Goal: Obtain resource: Download file/media

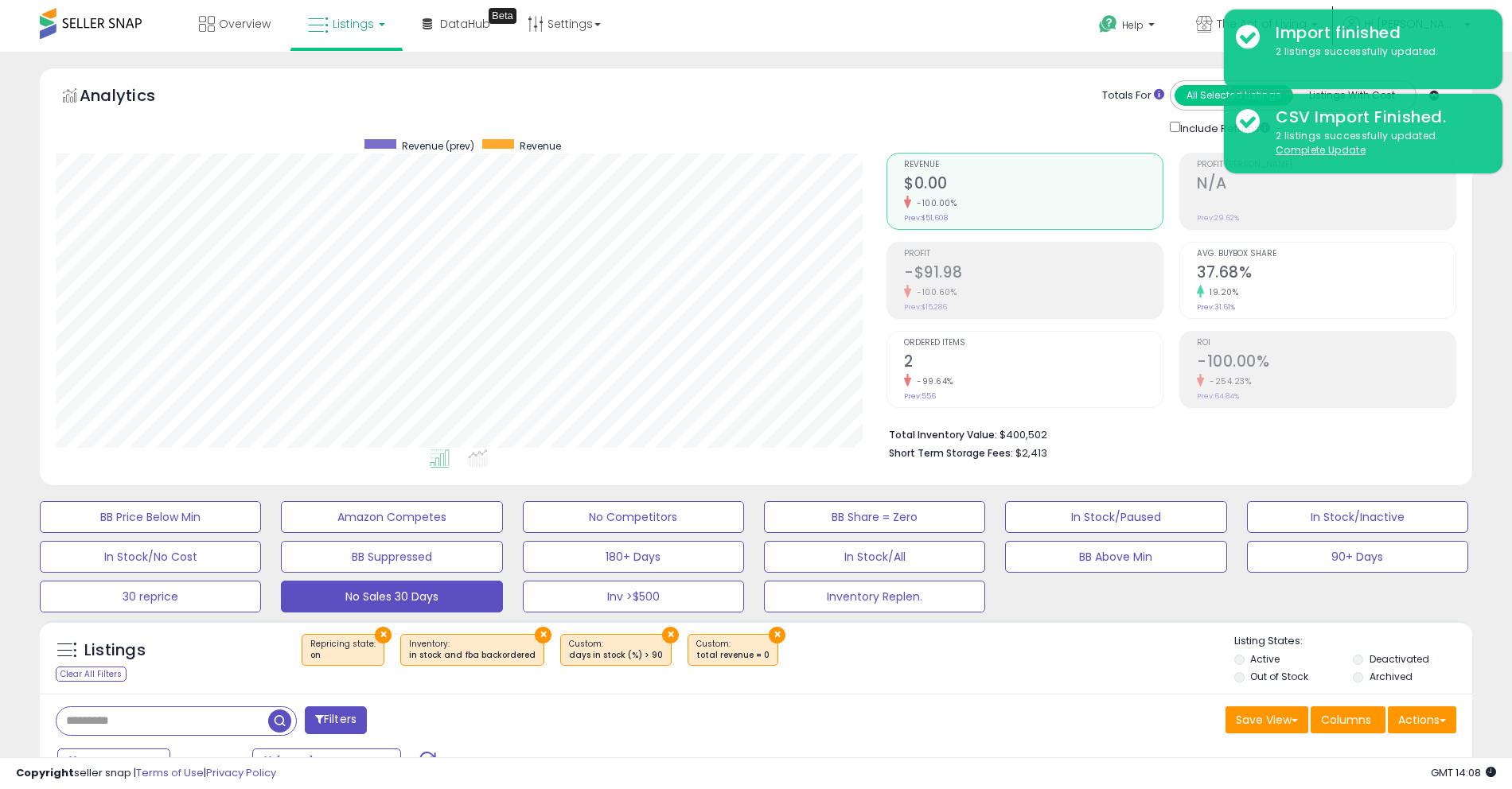
scroll to position [326, 831]
click at [450, 21] on span "DataHub" at bounding box center [464, 23] width 50 height 16
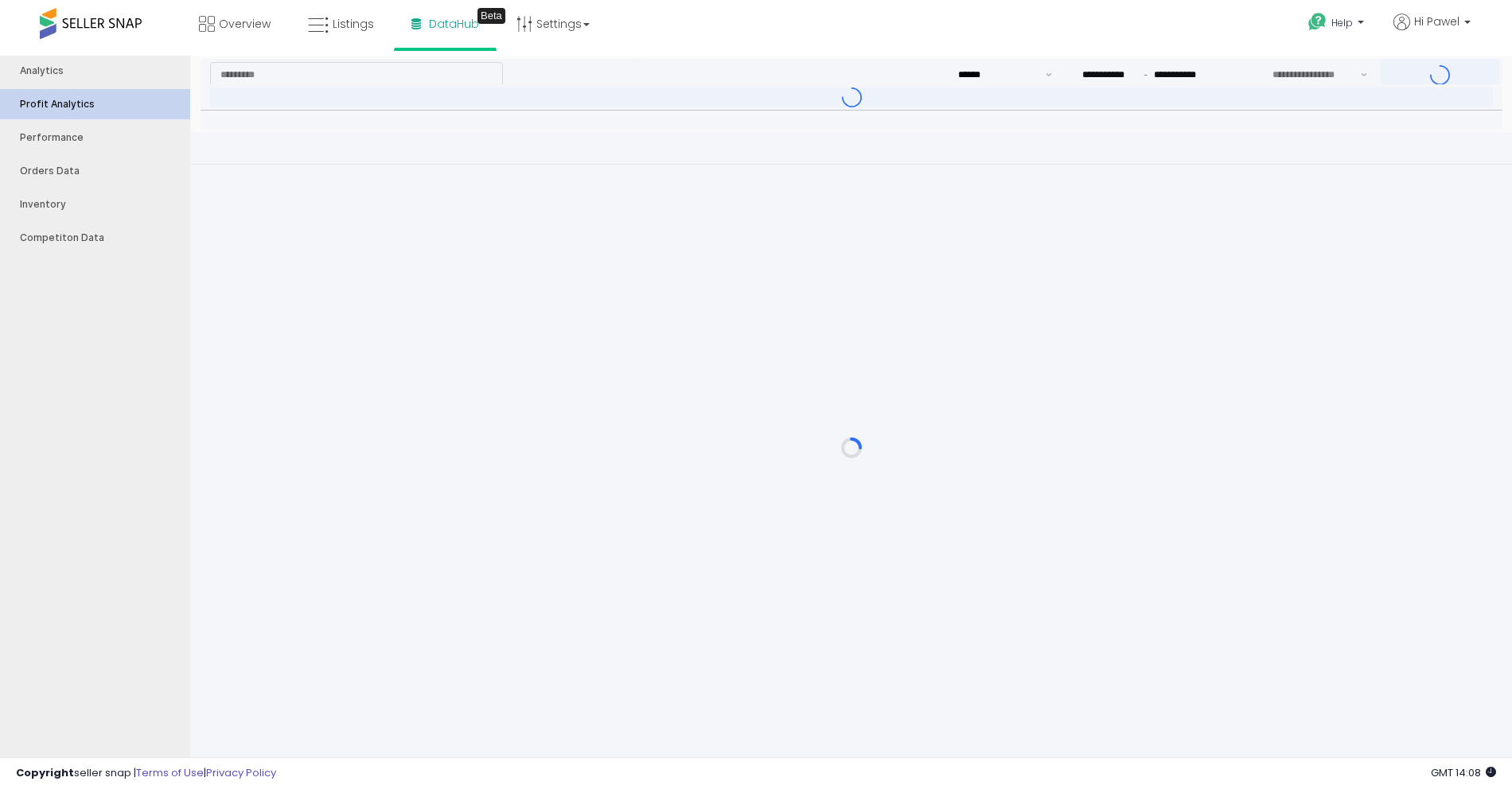
type input "***"
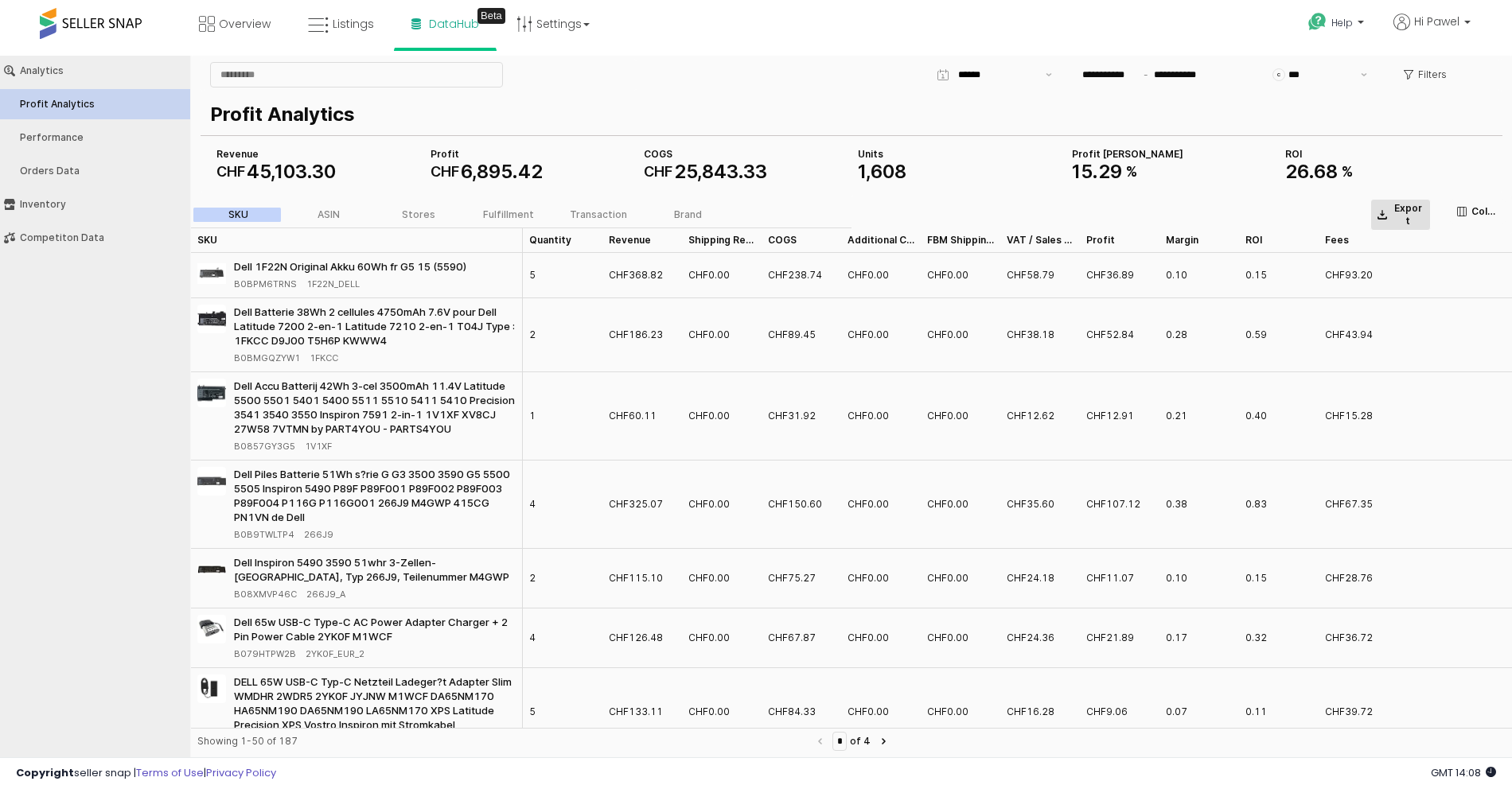
click at [1407, 200] on button "Export" at bounding box center [1400, 215] width 61 height 32
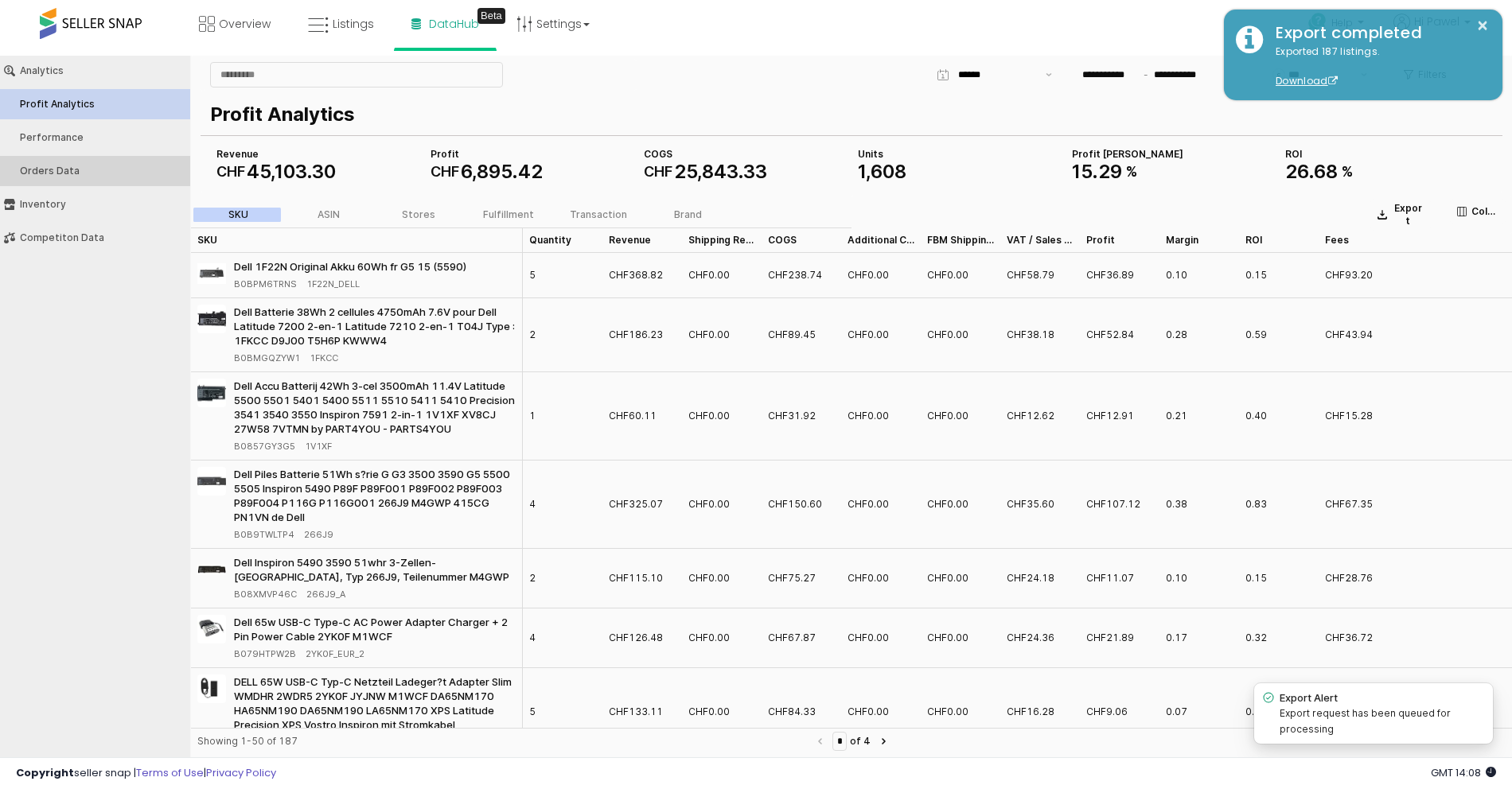
click at [65, 167] on div "Orders Data" at bounding box center [102, 171] width 166 height 11
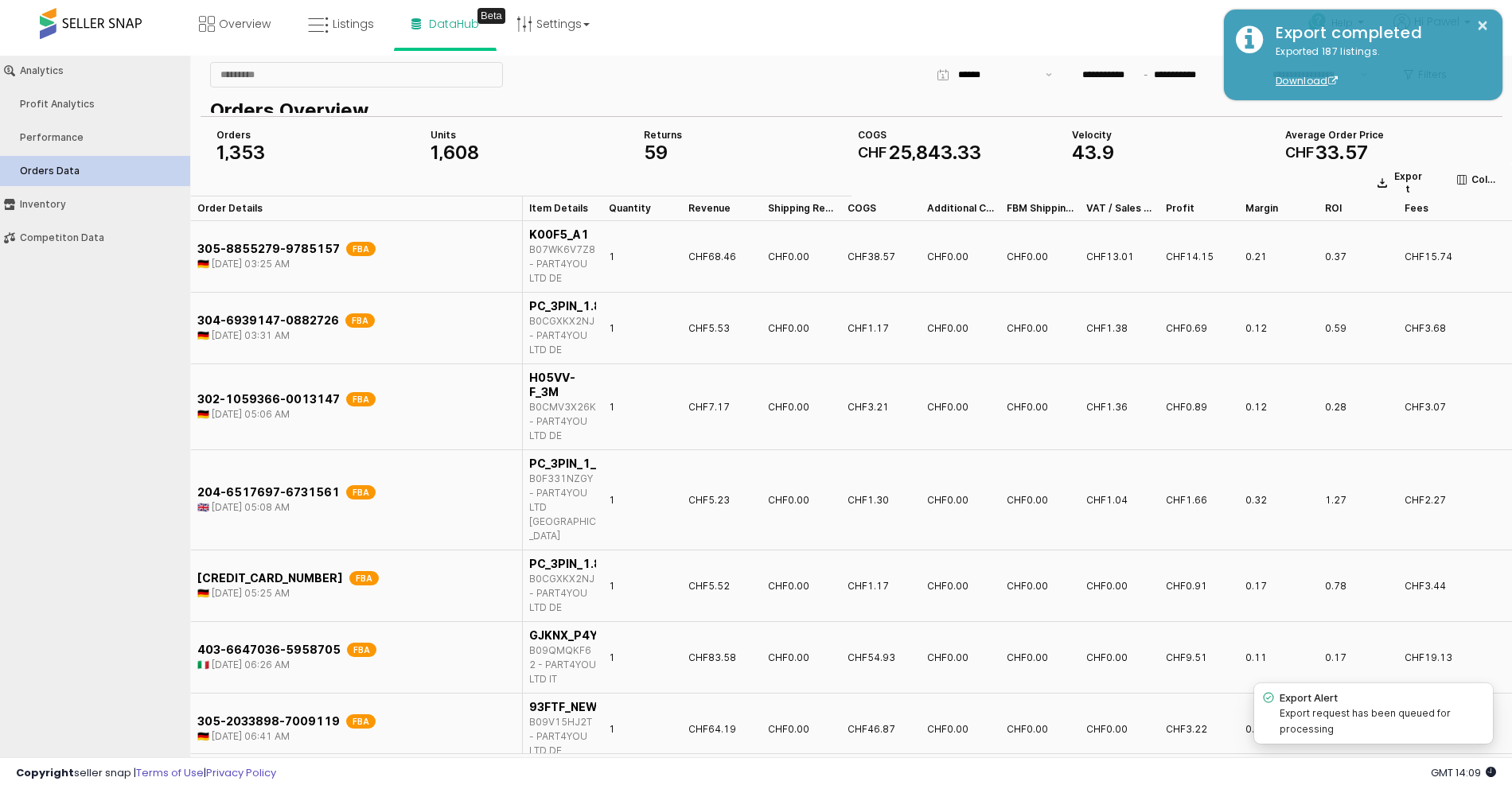
type input "***"
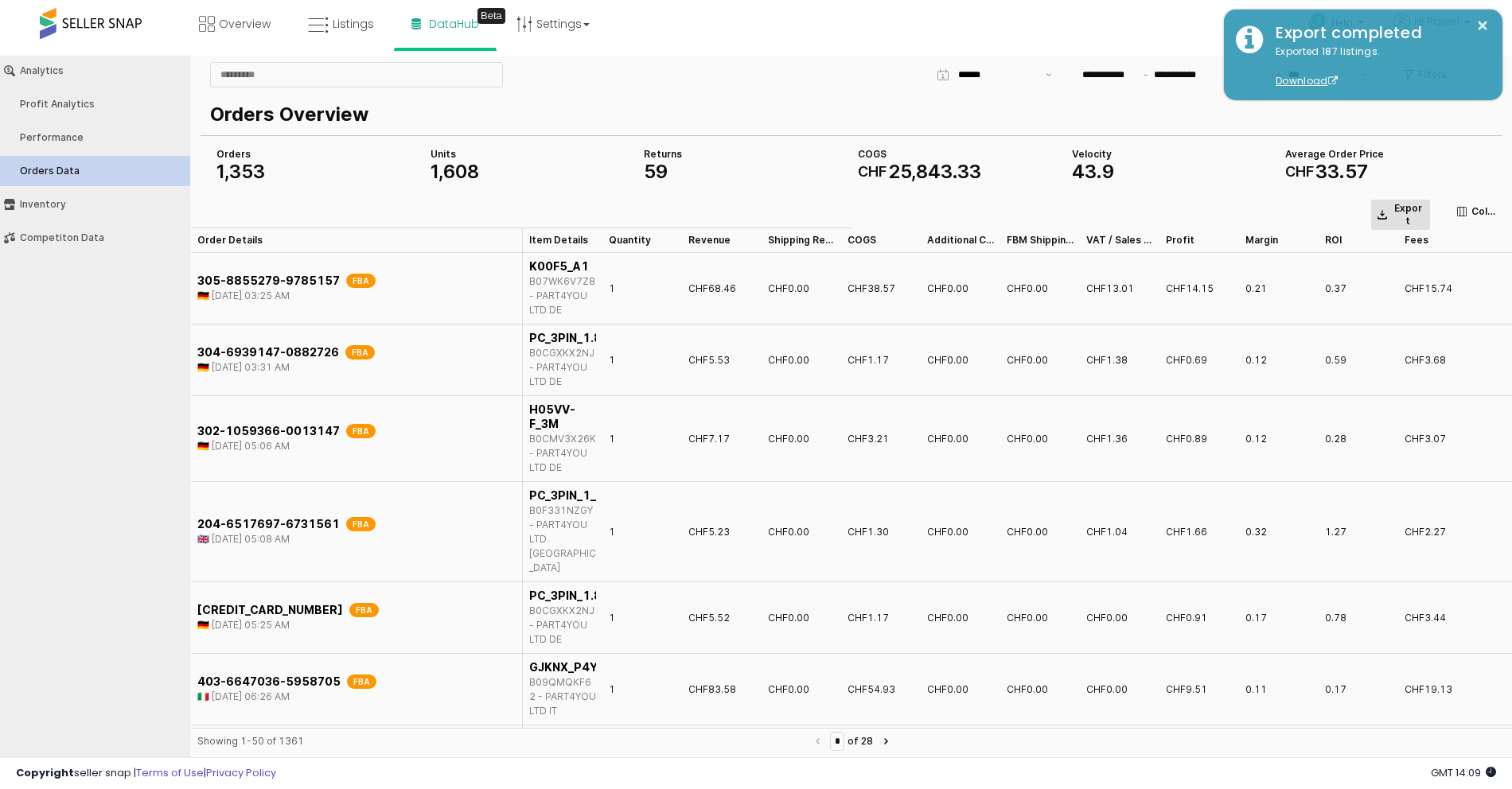
click at [1398, 204] on p "Export" at bounding box center [1408, 215] width 32 height 25
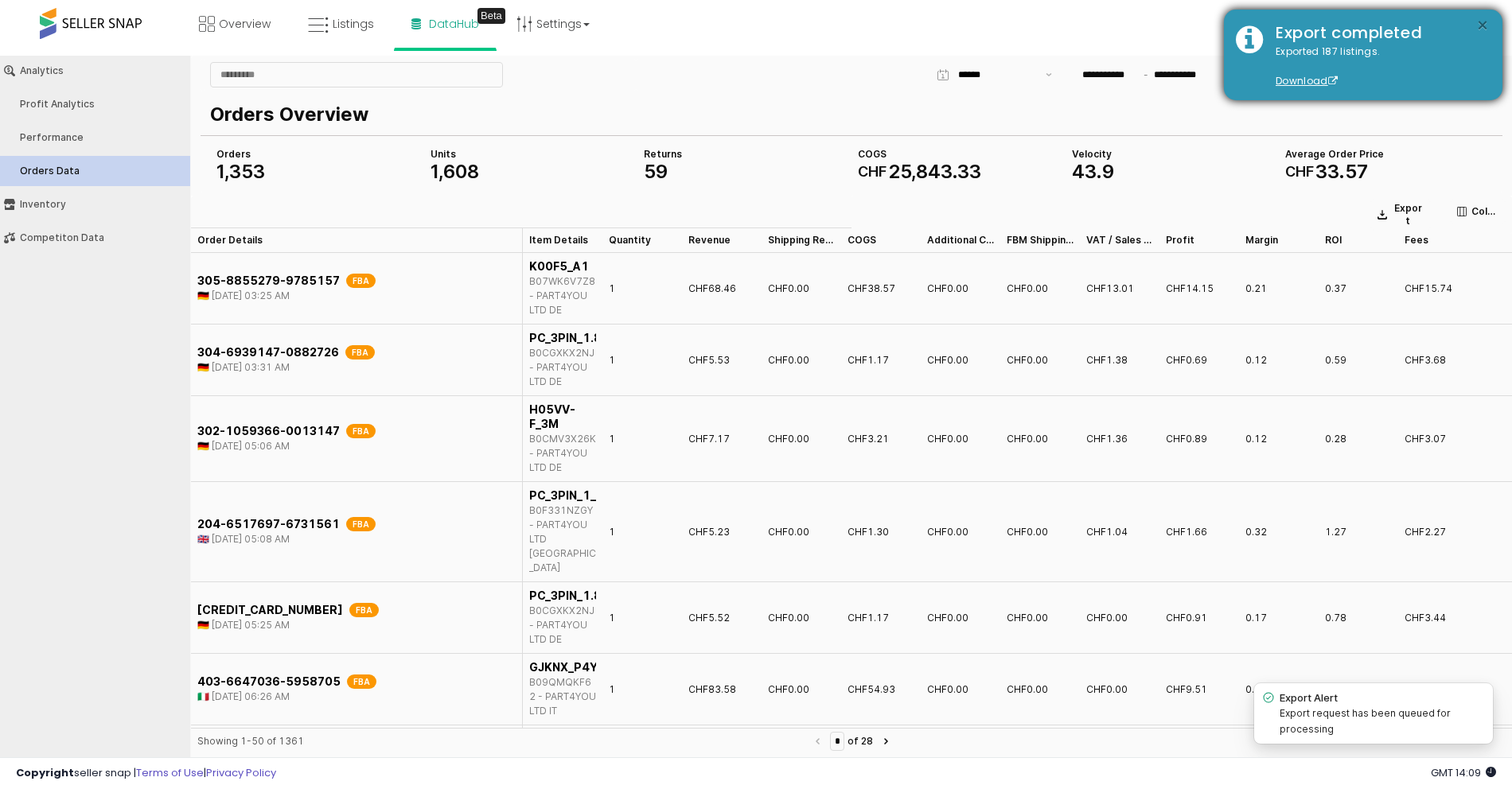
click at [1482, 22] on button "×" at bounding box center [1483, 25] width 13 height 20
click at [1482, 27] on button "×" at bounding box center [1483, 25] width 13 height 20
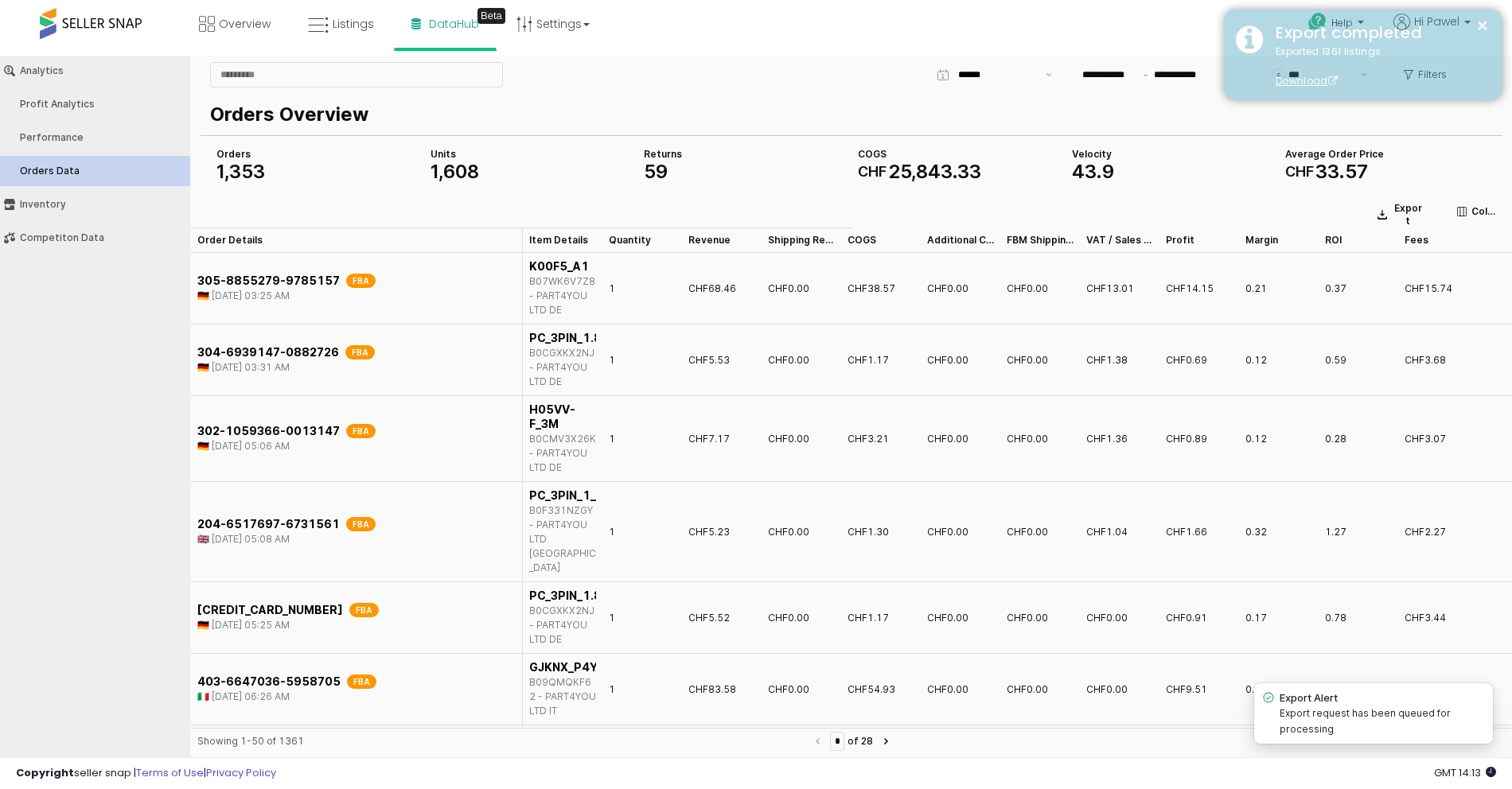
click at [1455, 24] on div "Export completed" at bounding box center [1377, 33] width 227 height 23
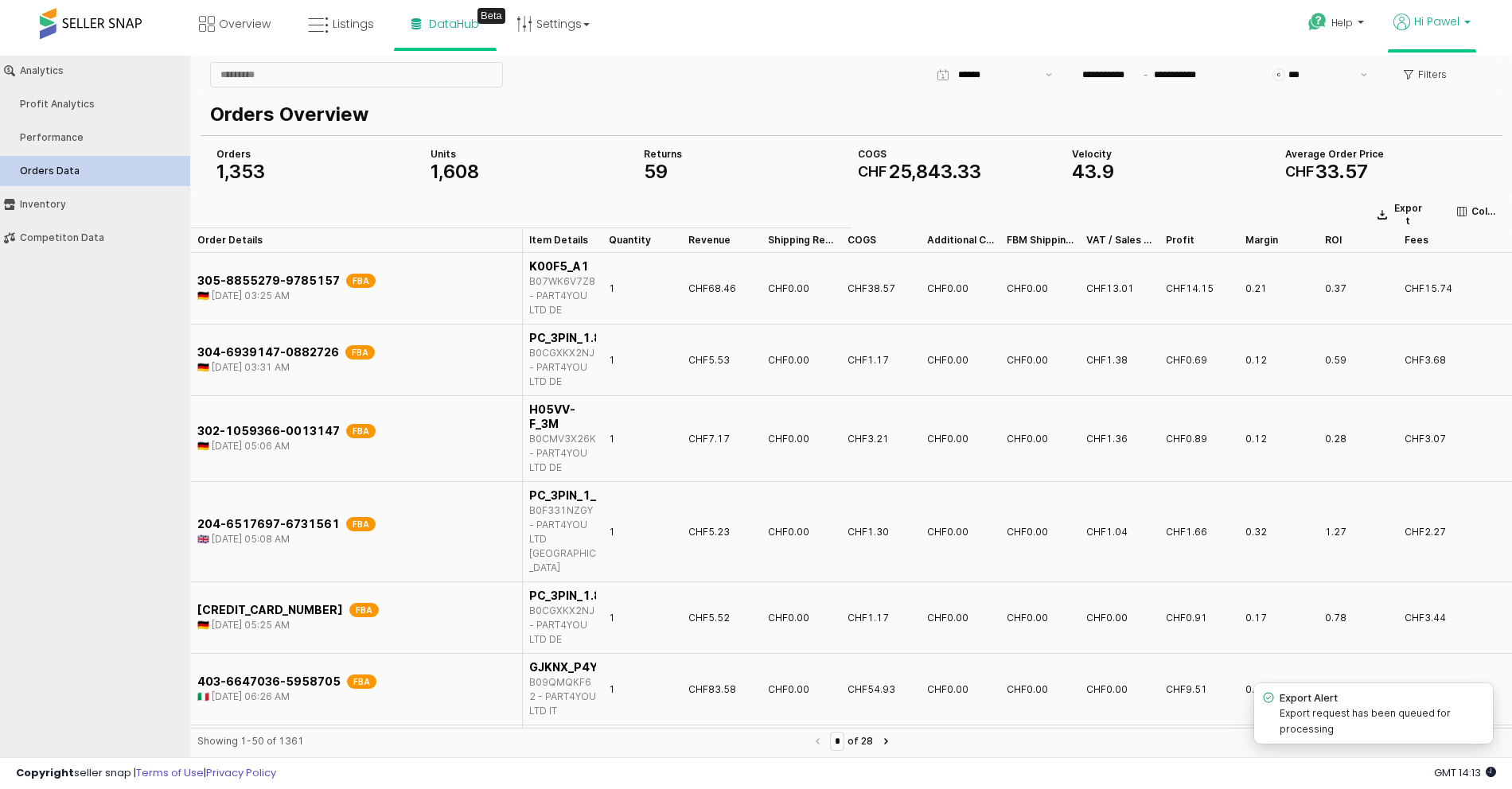
click at [1421, 21] on span "Hi Pawel" at bounding box center [1436, 21] width 45 height 16
click at [1402, 162] on link "Stop impersonating" at bounding box center [1403, 166] width 103 height 15
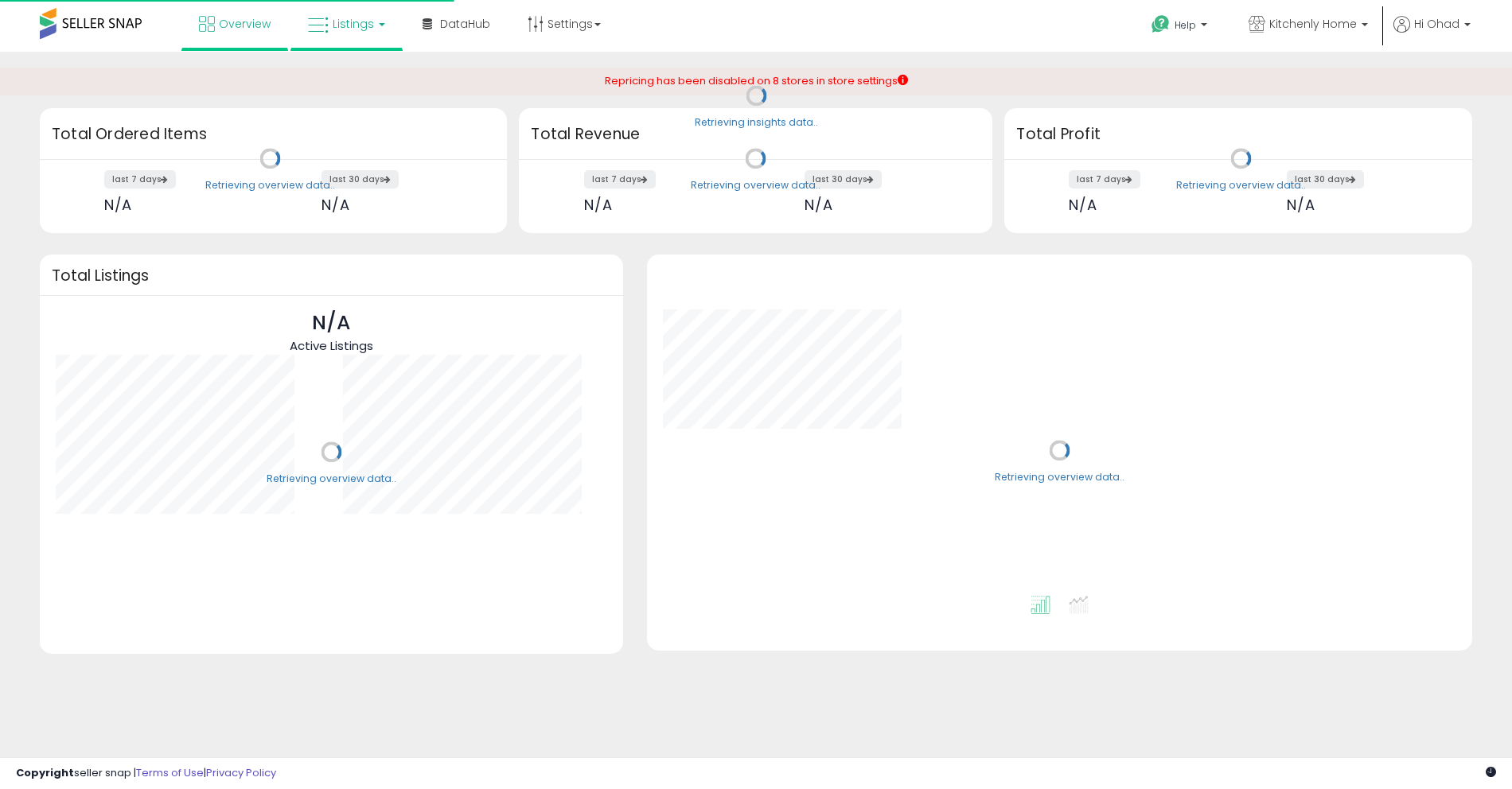
click at [330, 33] on link "Listings" at bounding box center [347, 23] width 101 height 48
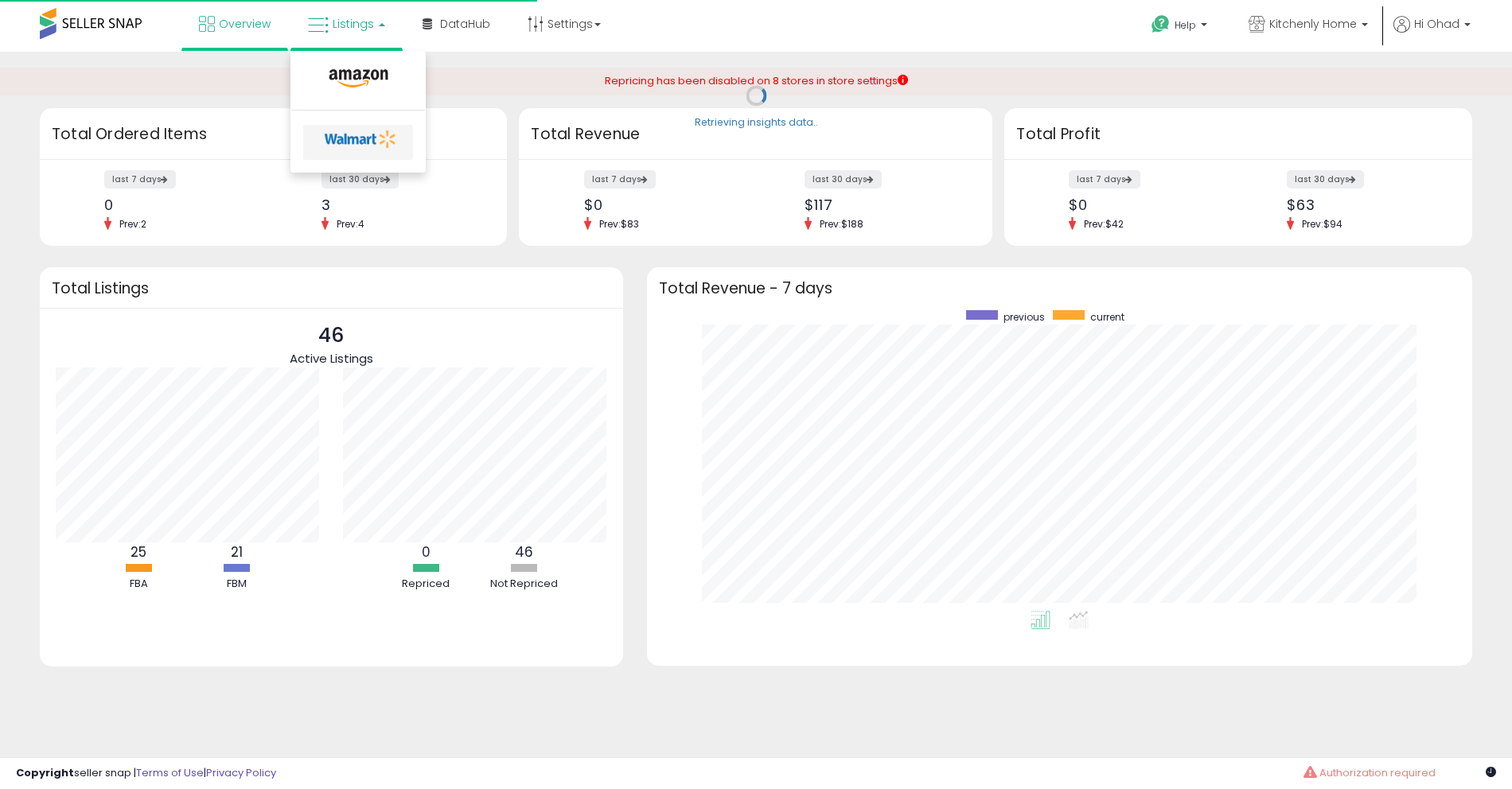
scroll to position [301, 793]
click at [355, 132] on icon at bounding box center [360, 139] width 83 height 23
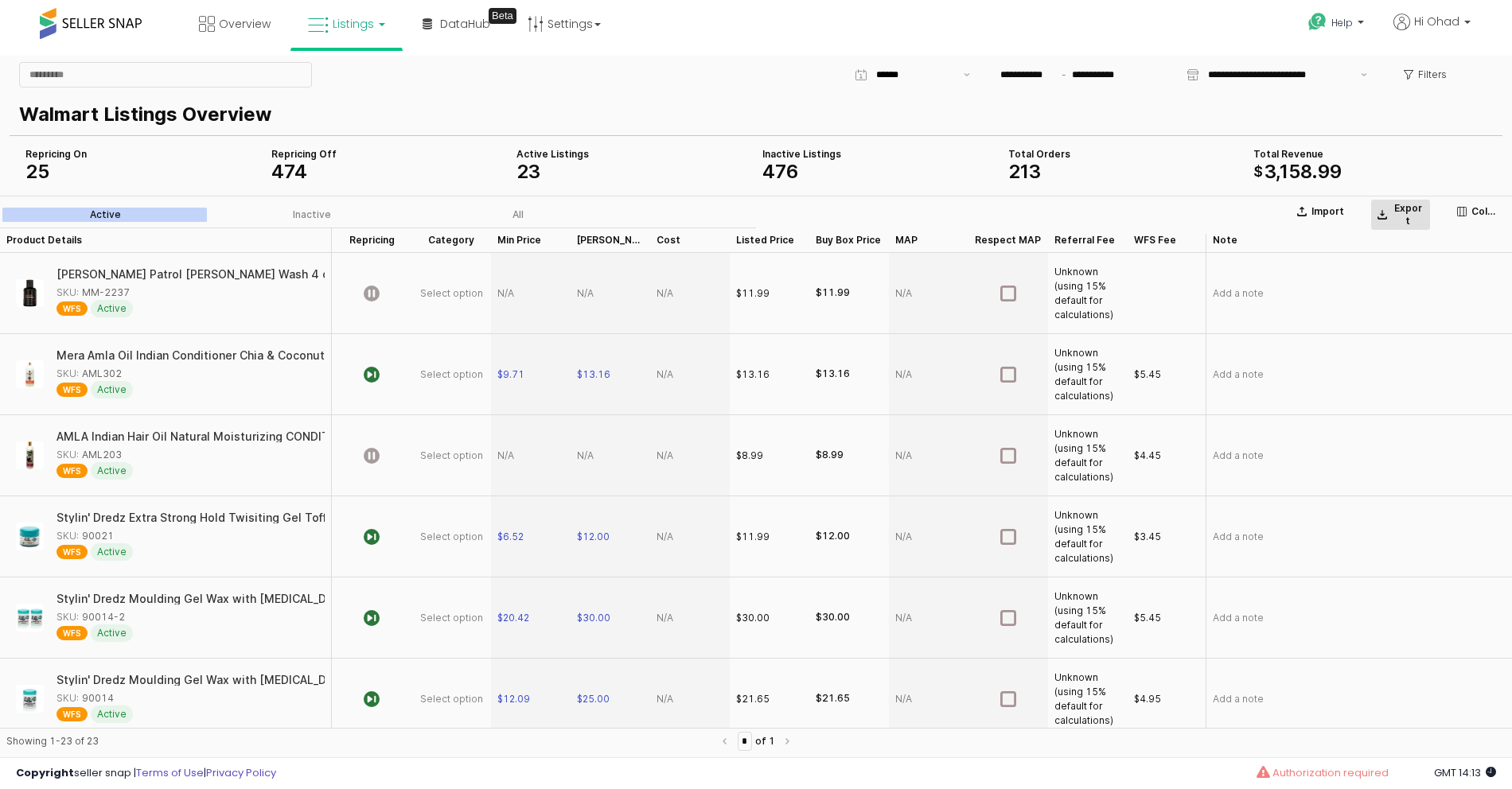
click at [1389, 213] on div "Export" at bounding box center [1400, 215] width 46 height 25
click at [1408, 216] on p "Export" at bounding box center [1408, 215] width 32 height 25
click at [1420, 29] on span "Hi Ohad" at bounding box center [1436, 21] width 45 height 16
click at [1416, 28] on span "Hi Ohad" at bounding box center [1436, 21] width 45 height 16
click at [1388, 213] on div "Export" at bounding box center [1400, 215] width 46 height 25
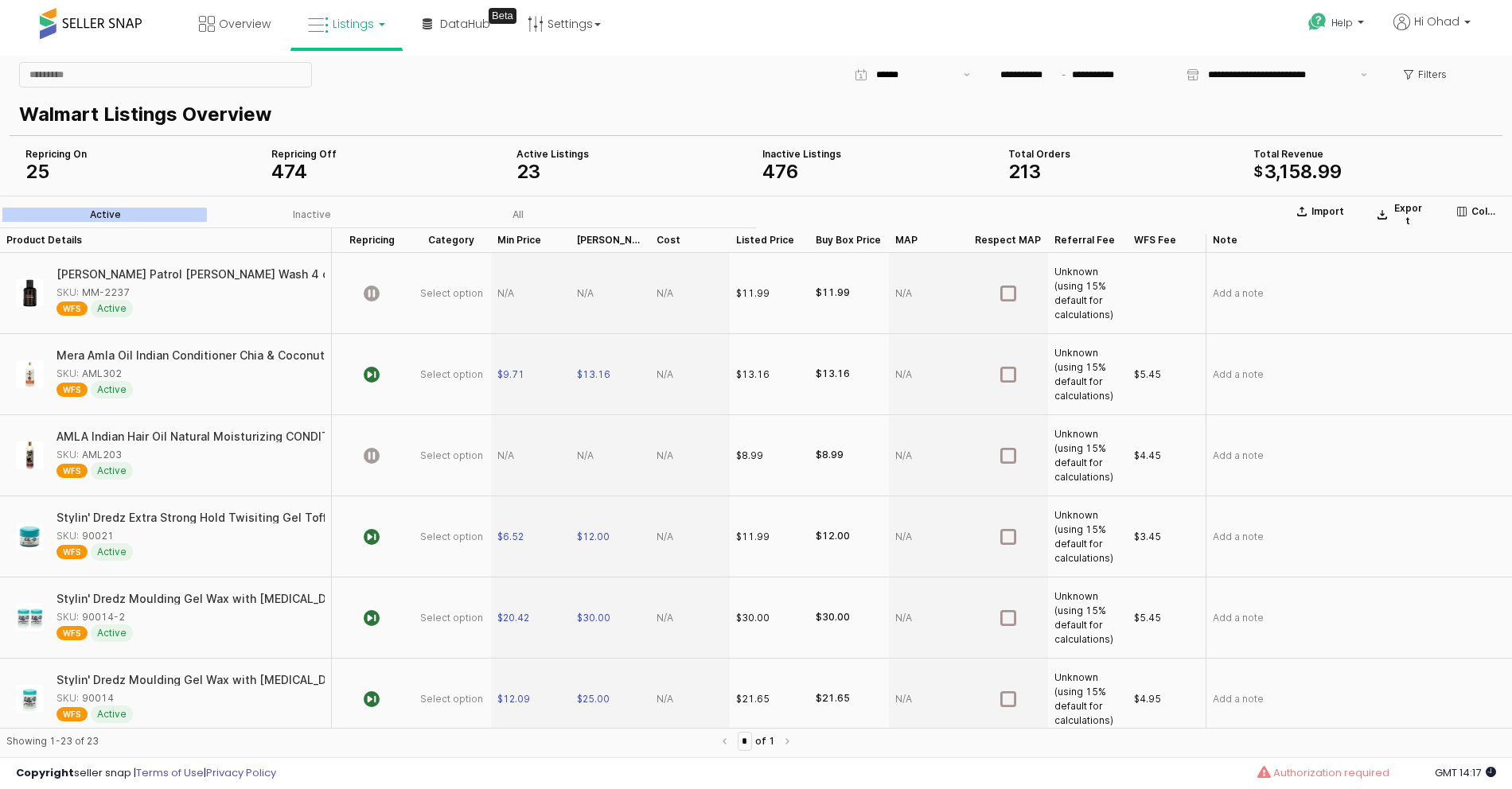
click at [409, 120] on p "Walmart Listings Overview" at bounding box center [752, 114] width 1467 height 29
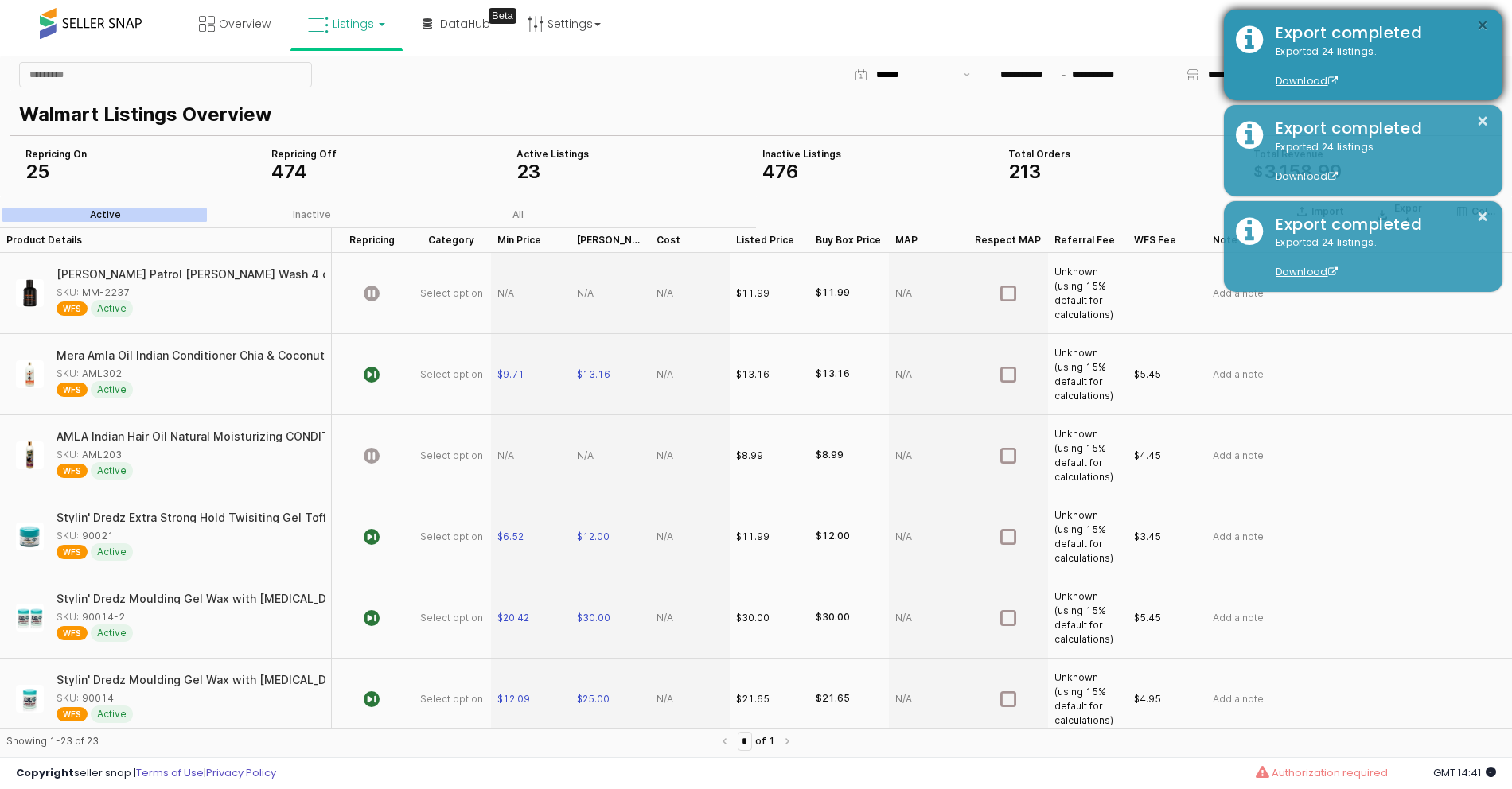
click at [1478, 23] on button "×" at bounding box center [1483, 25] width 13 height 20
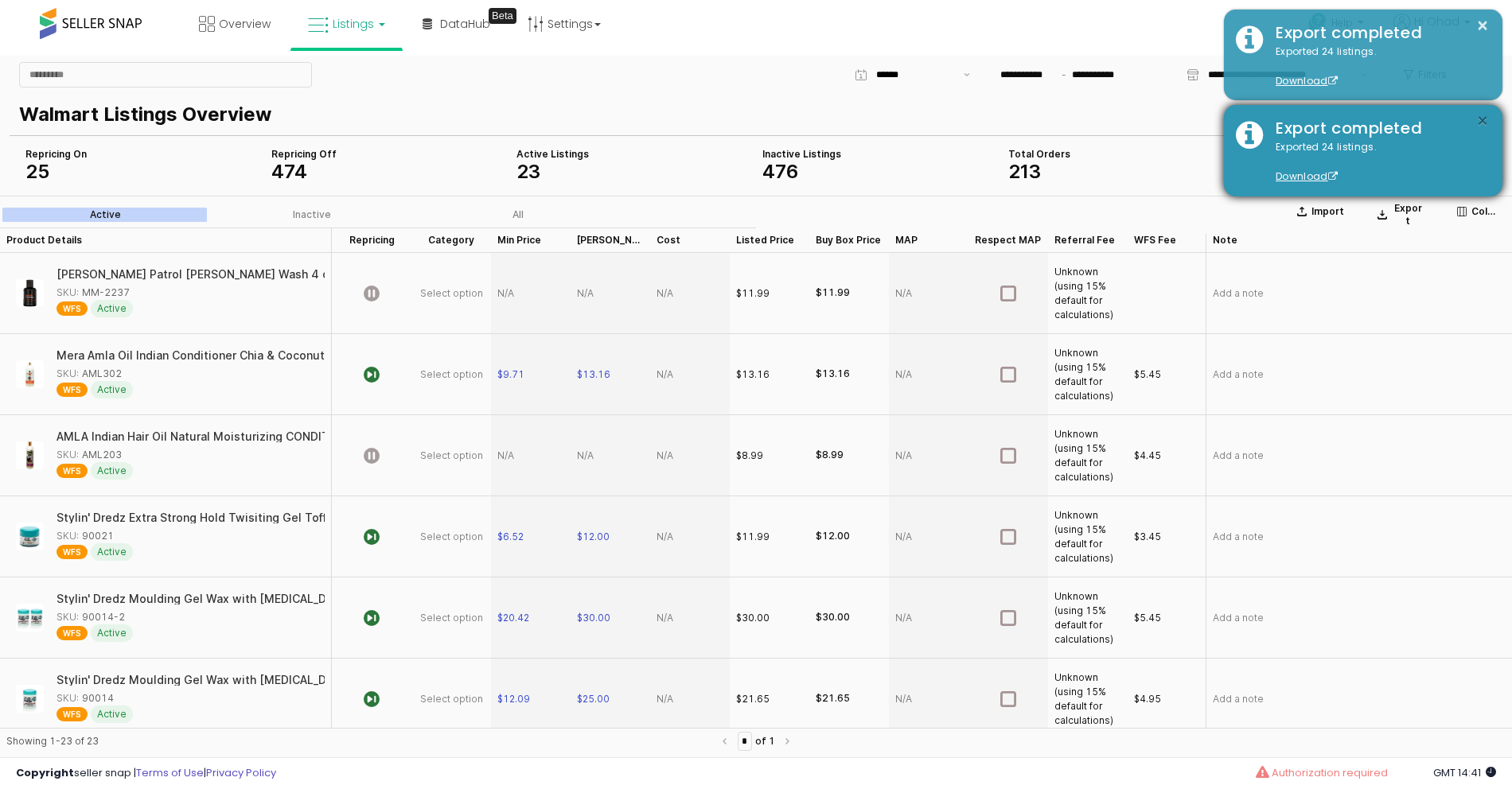
click at [1487, 121] on button "×" at bounding box center [1483, 121] width 13 height 20
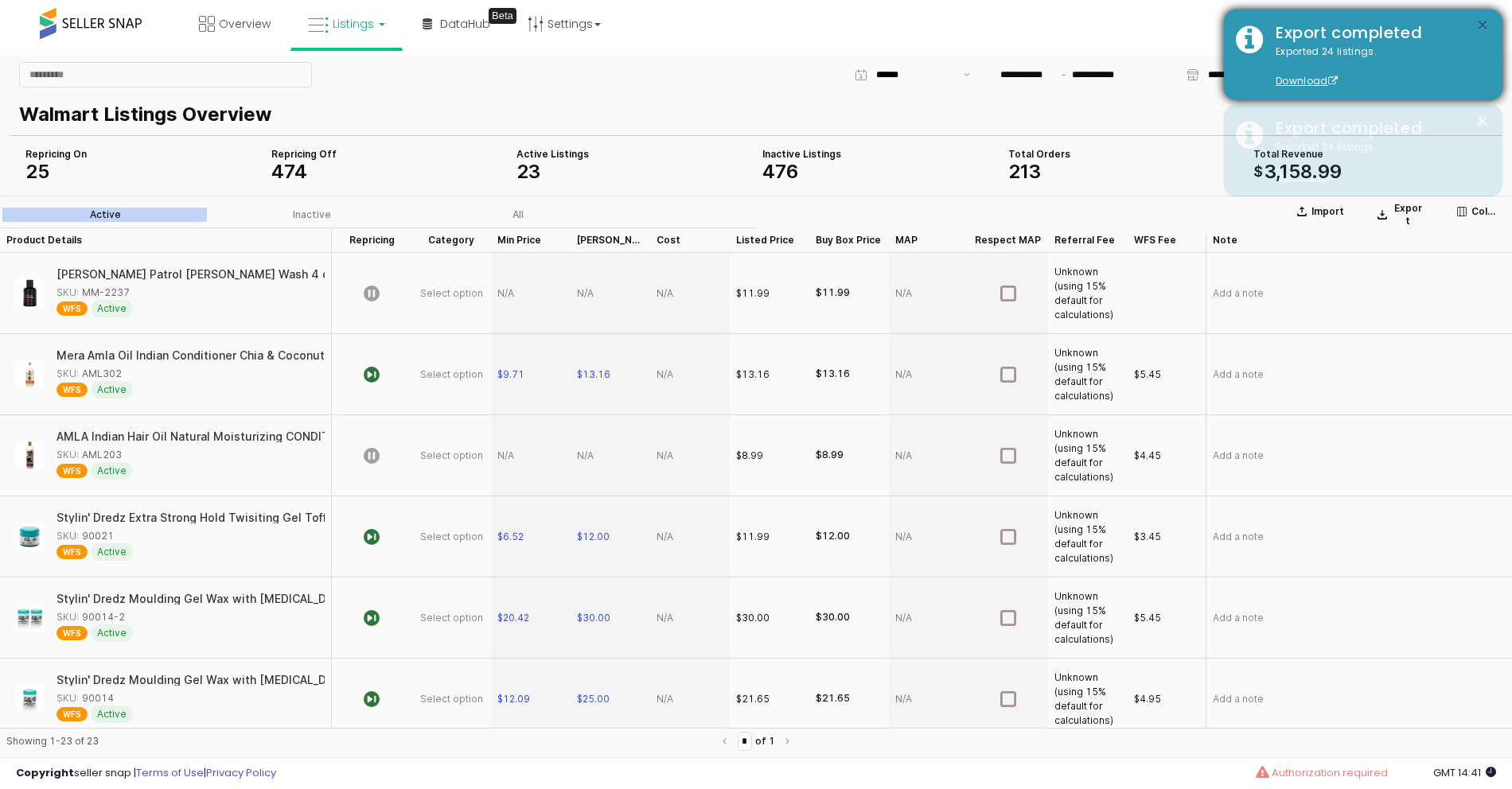
click at [1478, 26] on button "×" at bounding box center [1483, 25] width 13 height 20
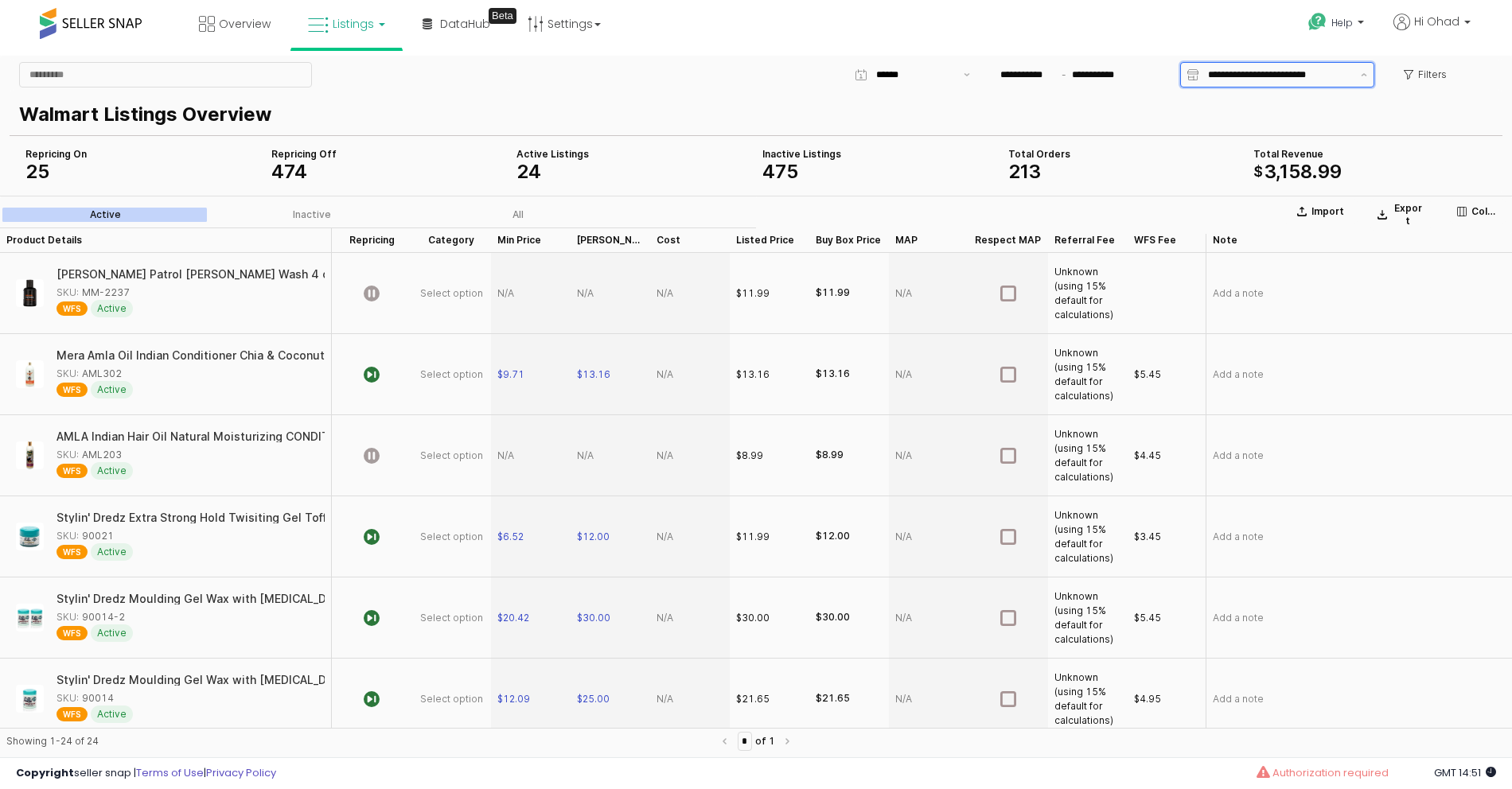
click at [1255, 76] on input "**********" at bounding box center [1280, 74] width 143 height 16
click at [1089, 127] on p "Walmart Listings Overview" at bounding box center [752, 114] width 1467 height 29
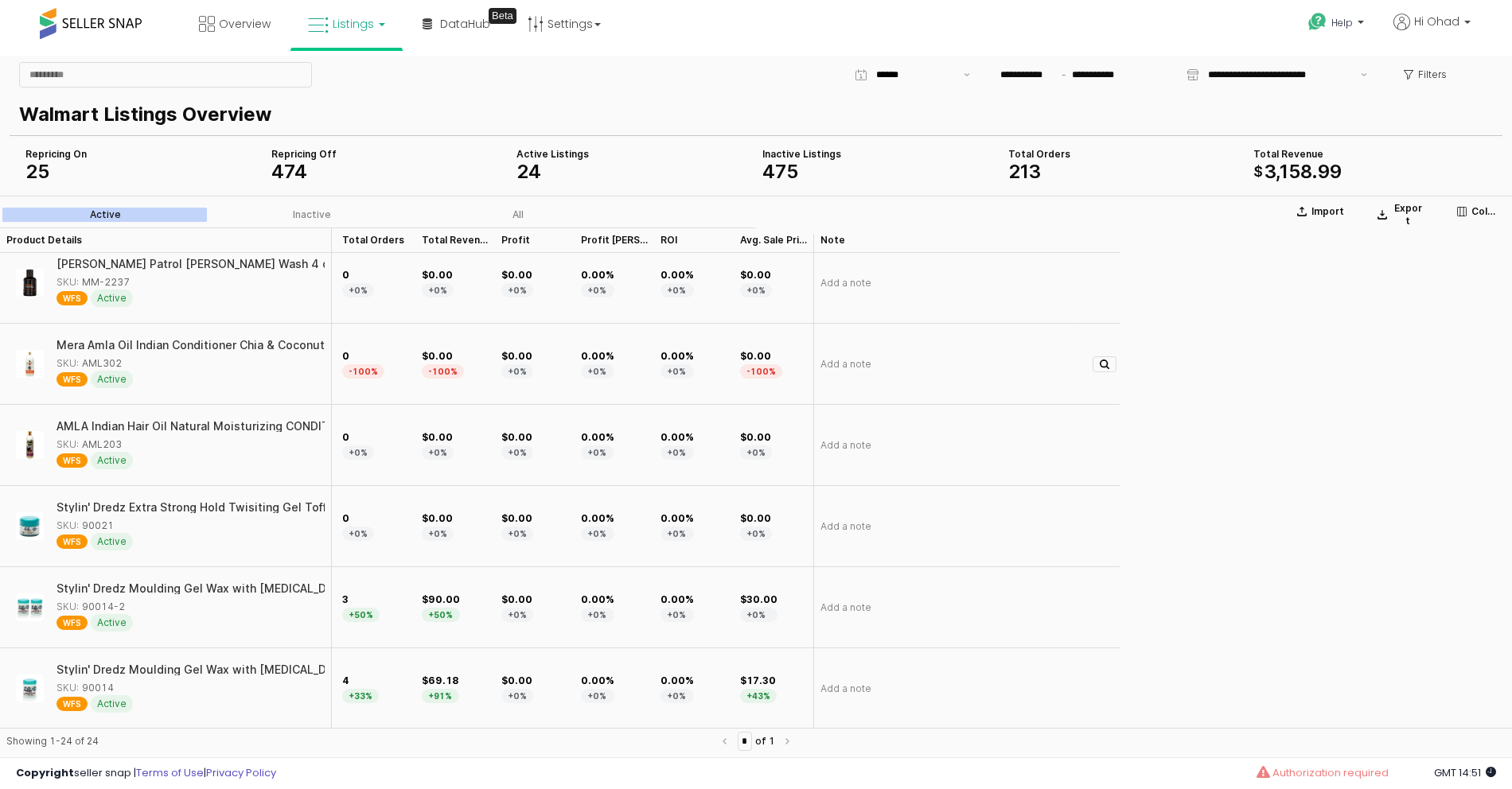
scroll to position [10, 0]
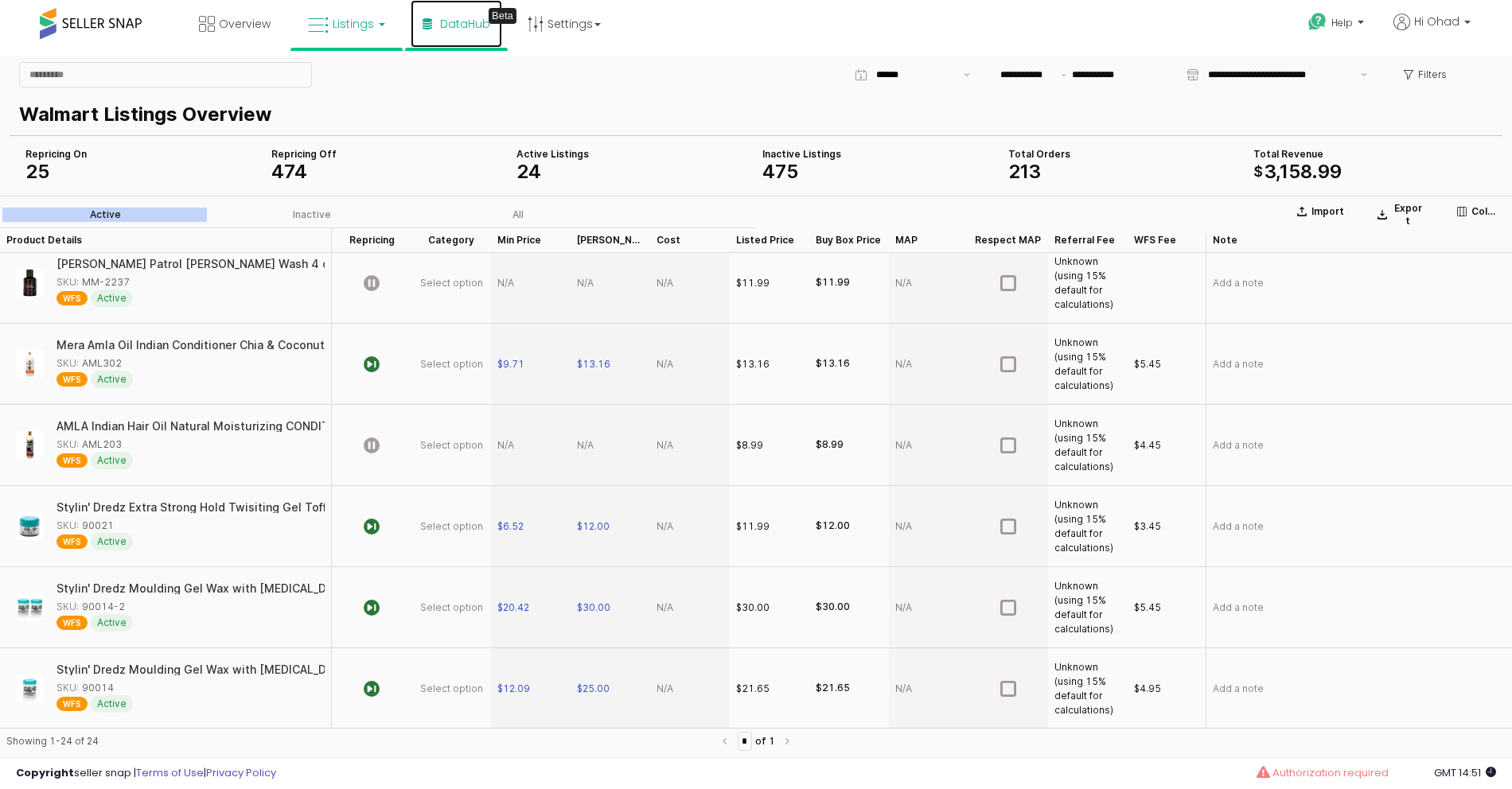
click at [433, 27] on link "DataHub Beta" at bounding box center [457, 23] width 92 height 48
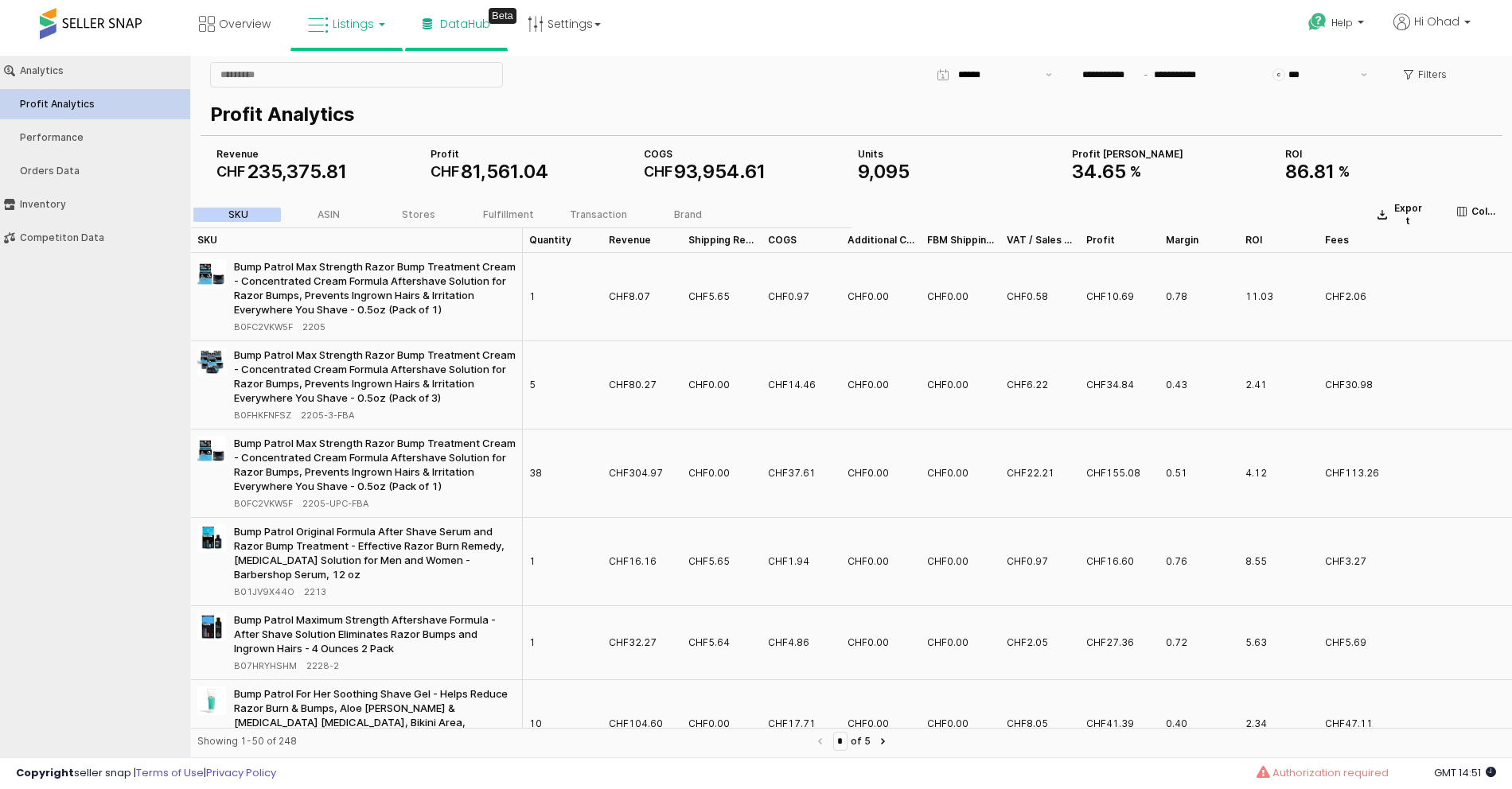
click at [363, 33] on link "Listings" at bounding box center [347, 23] width 101 height 48
click at [354, 134] on icon at bounding box center [360, 139] width 83 height 23
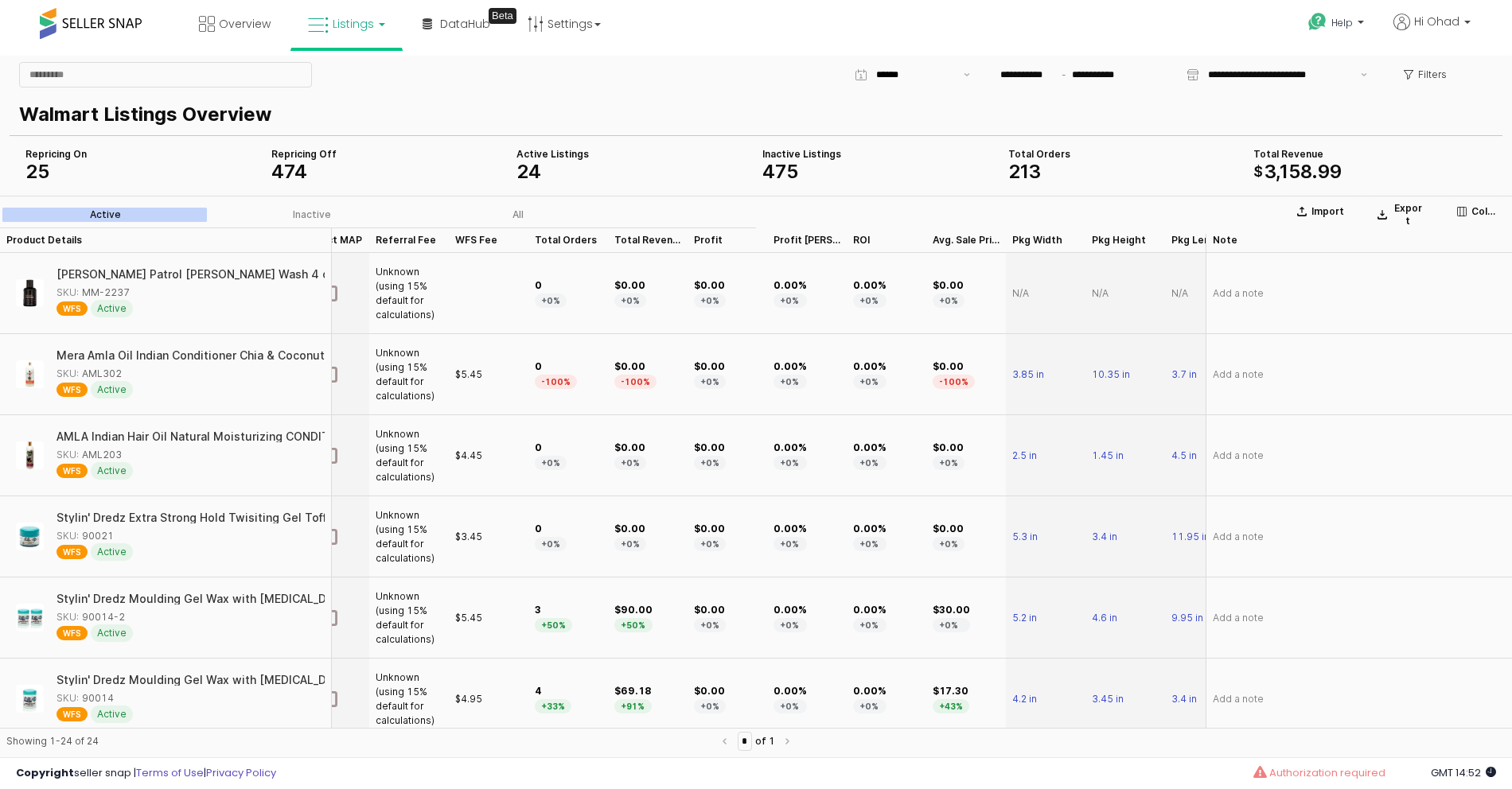
scroll to position [0, 956]
